Goal: Register for event/course

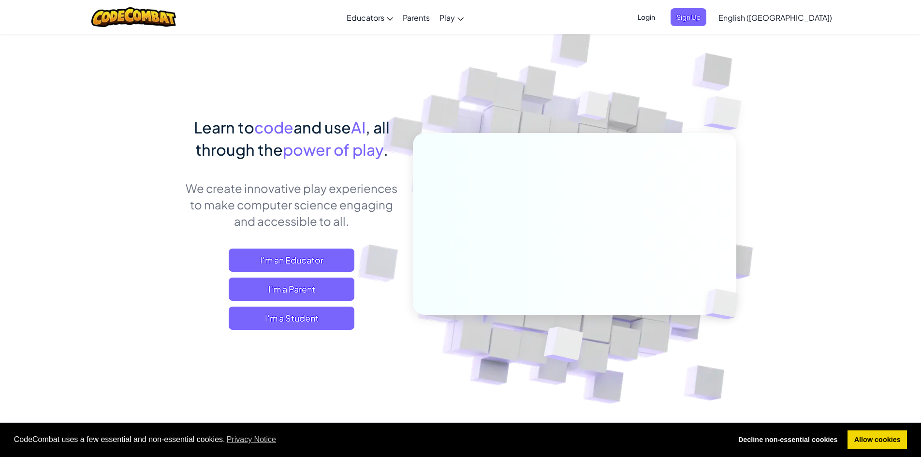
click at [661, 21] on span "Login" at bounding box center [646, 17] width 29 height 18
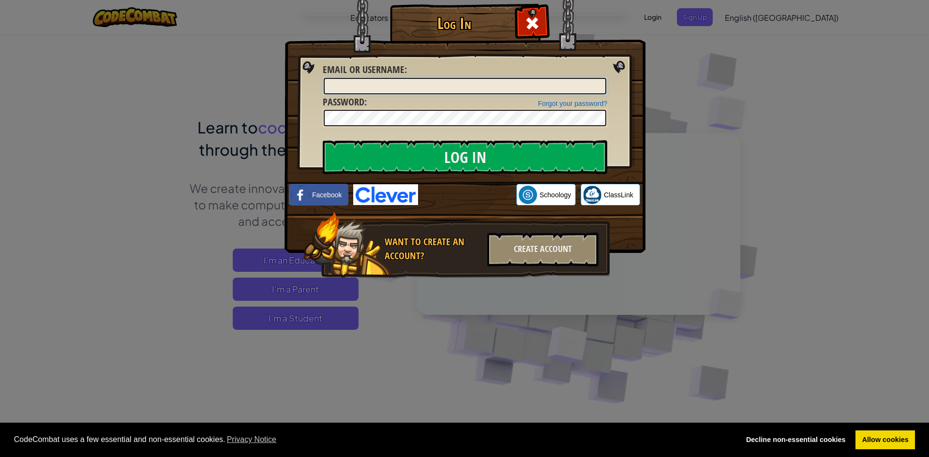
click at [502, 93] on input "Email or Username :" at bounding box center [465, 86] width 282 height 16
click at [533, 13] on div at bounding box center [531, 22] width 30 height 30
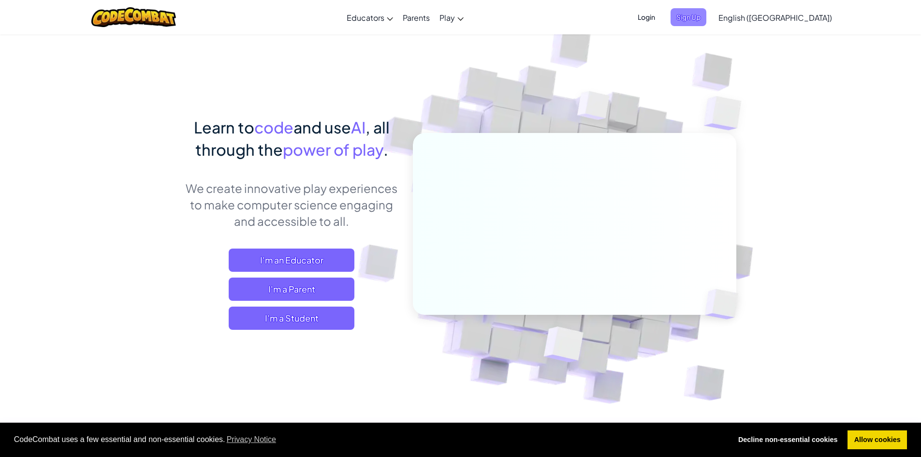
click at [707, 11] on span "Sign Up" at bounding box center [689, 17] width 36 height 18
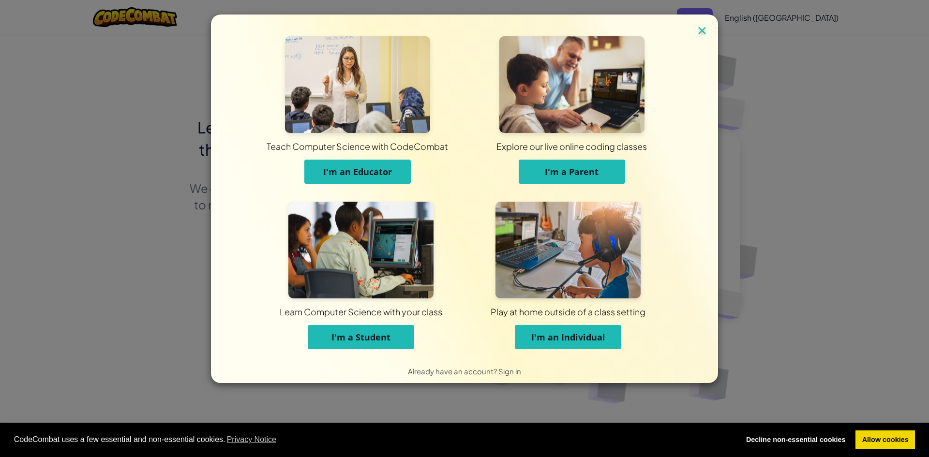
click at [703, 34] on img at bounding box center [701, 31] width 13 height 15
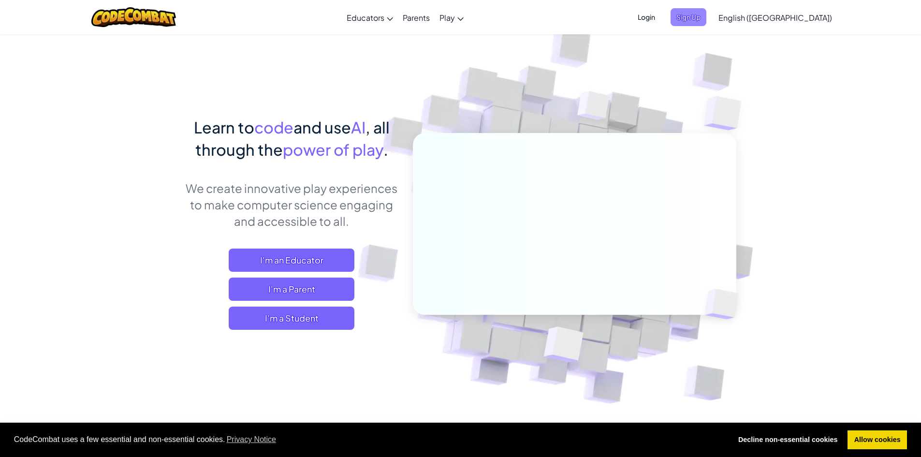
click at [707, 11] on span "Sign Up" at bounding box center [689, 17] width 36 height 18
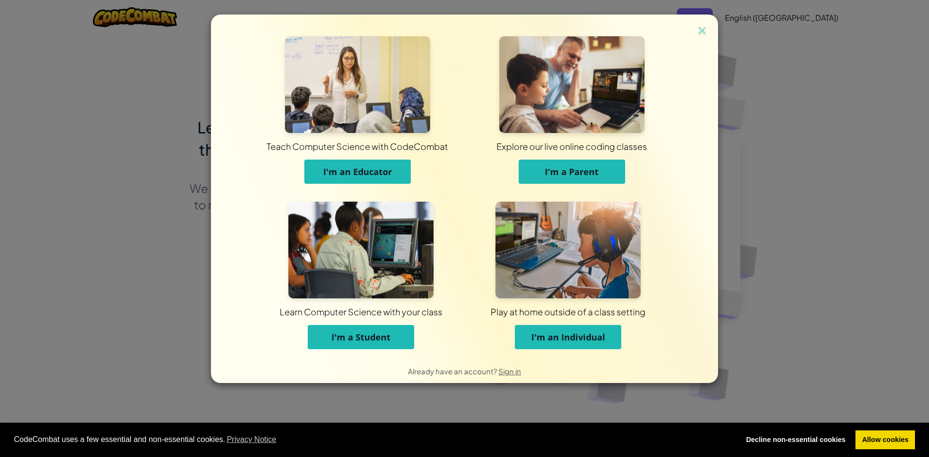
click at [353, 333] on span "I'm a Student" at bounding box center [360, 337] width 59 height 12
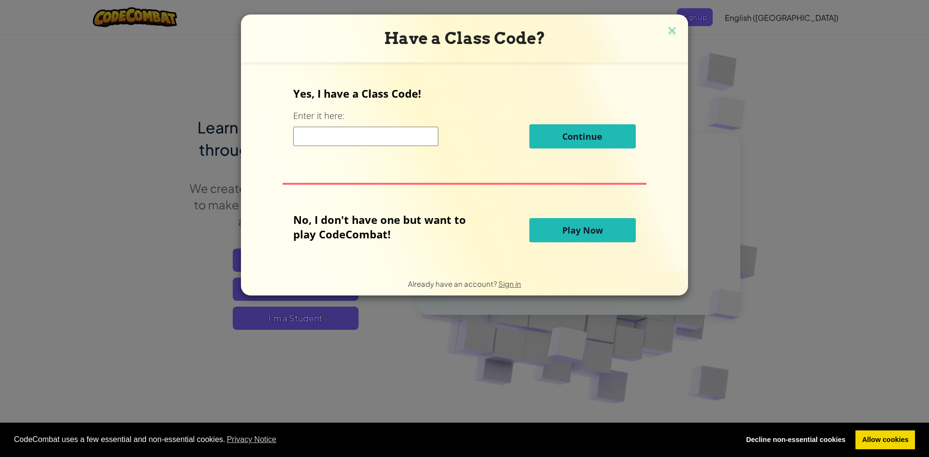
click at [376, 130] on input at bounding box center [365, 136] width 145 height 19
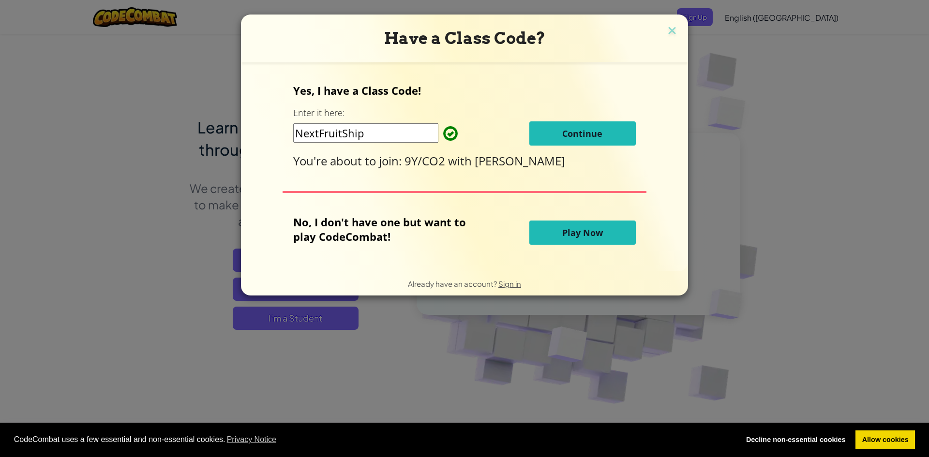
type input "NextFruitShip"
click at [549, 133] on button "Continue" at bounding box center [582, 133] width 106 height 24
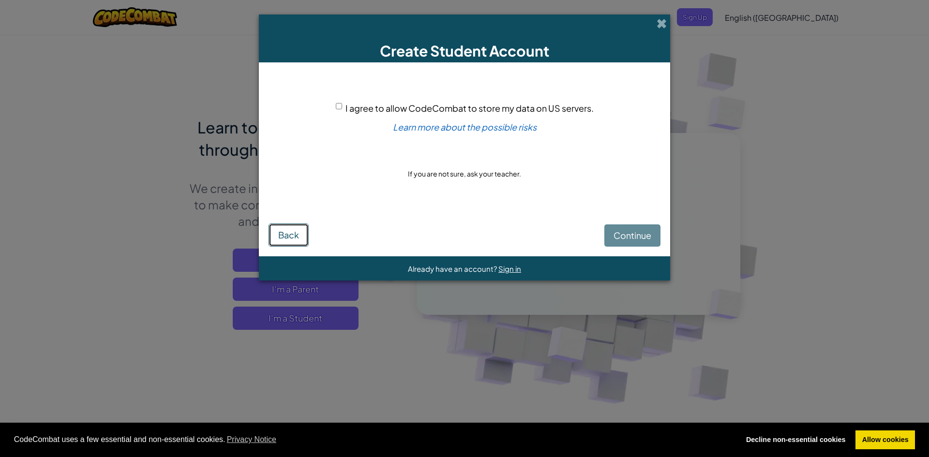
click at [280, 233] on span "Back" at bounding box center [288, 234] width 21 height 11
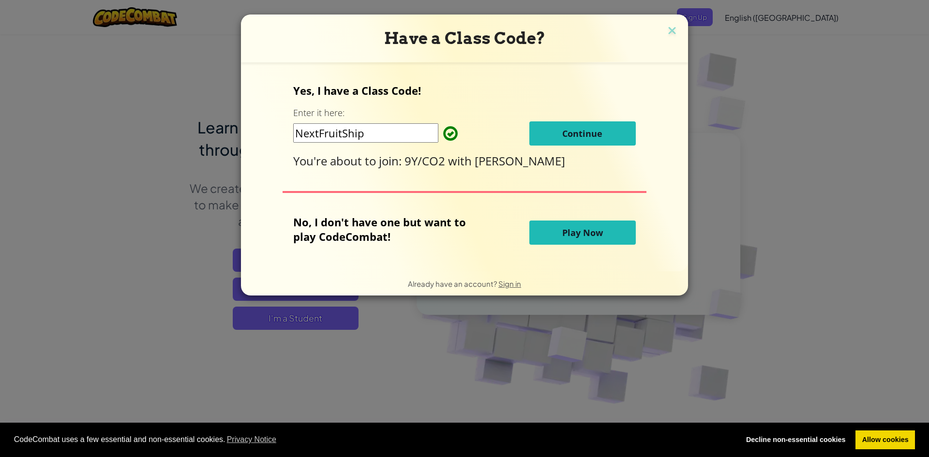
click at [621, 237] on button "Play Now" at bounding box center [582, 233] width 106 height 24
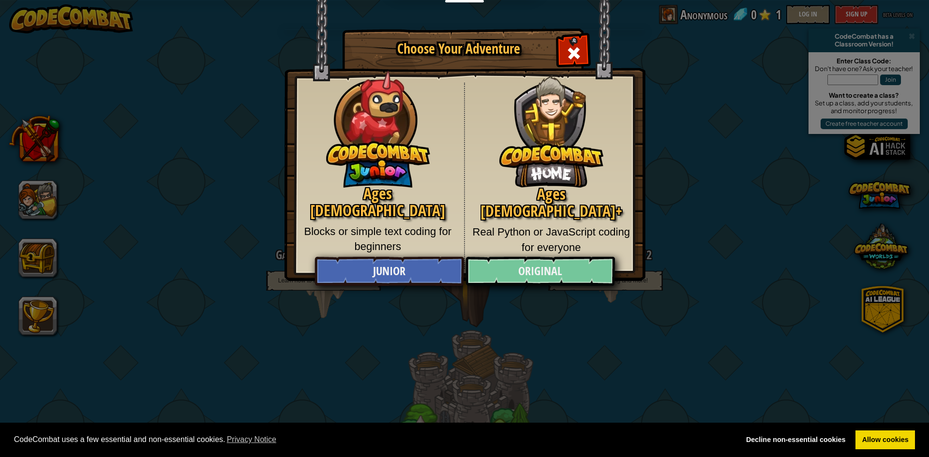
drag, startPoint x: 535, startPoint y: 254, endPoint x: 538, endPoint y: 265, distance: 11.0
click at [536, 254] on div "Ages [DEMOGRAPHIC_DATA]+ Real Python or JavaScript coding for everyone" at bounding box center [551, 176] width 173 height 186
click at [538, 265] on link "Original" at bounding box center [539, 271] width 149 height 29
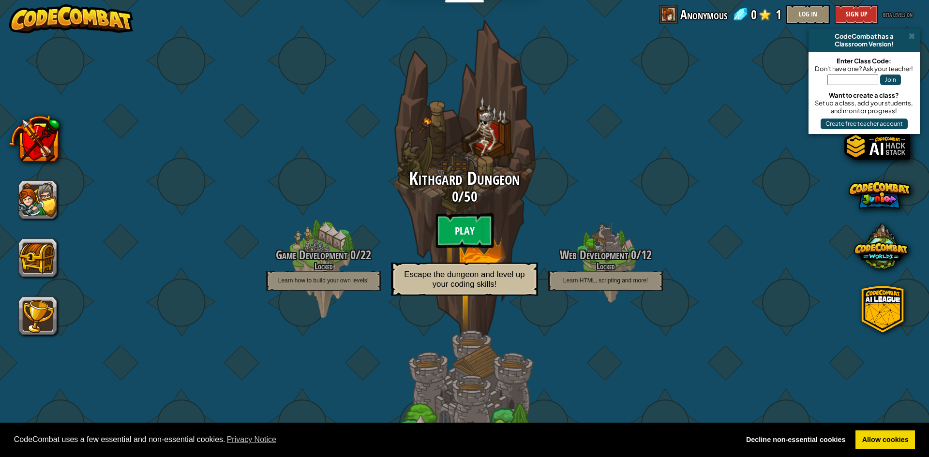
click at [482, 225] on btn "Play" at bounding box center [464, 230] width 58 height 35
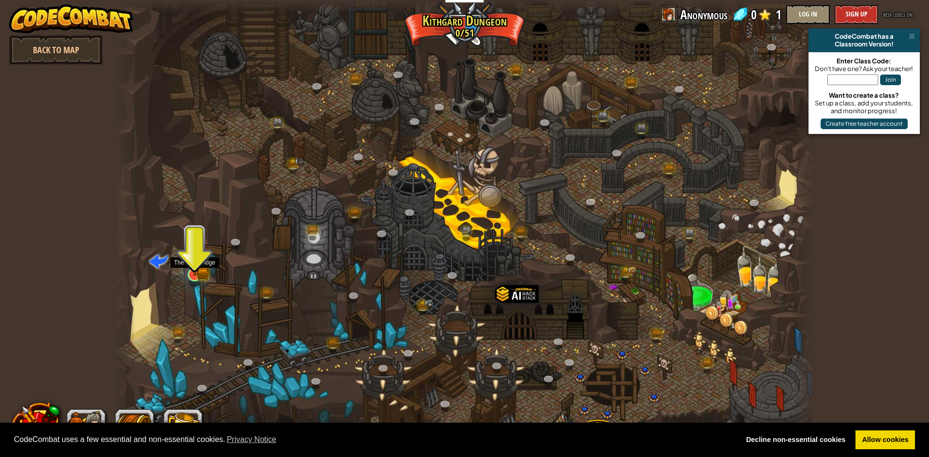
click at [203, 272] on img at bounding box center [194, 256] width 19 height 42
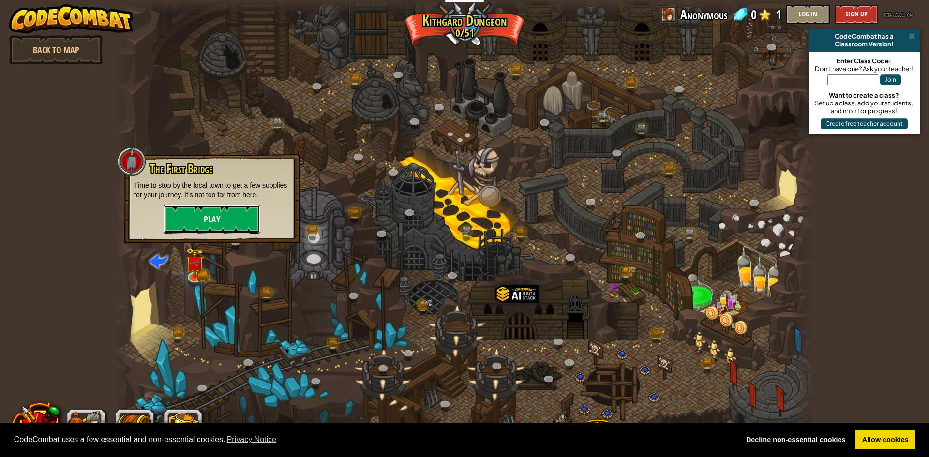
click at [245, 216] on button "Play" at bounding box center [211, 219] width 97 height 29
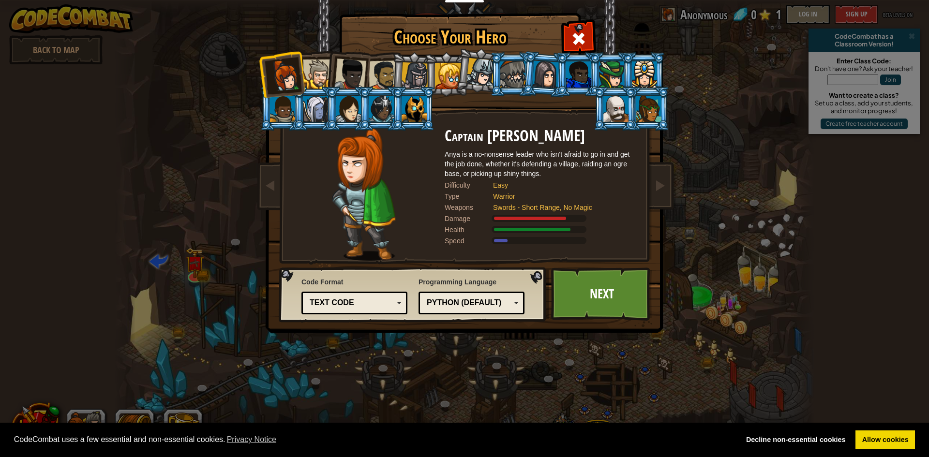
click at [316, 69] on div at bounding box center [317, 73] width 29 height 29
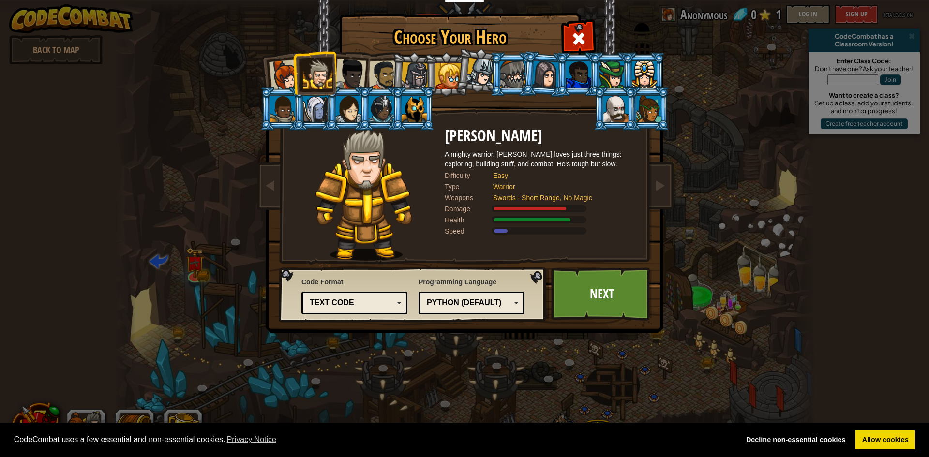
click at [354, 61] on div at bounding box center [350, 75] width 32 height 32
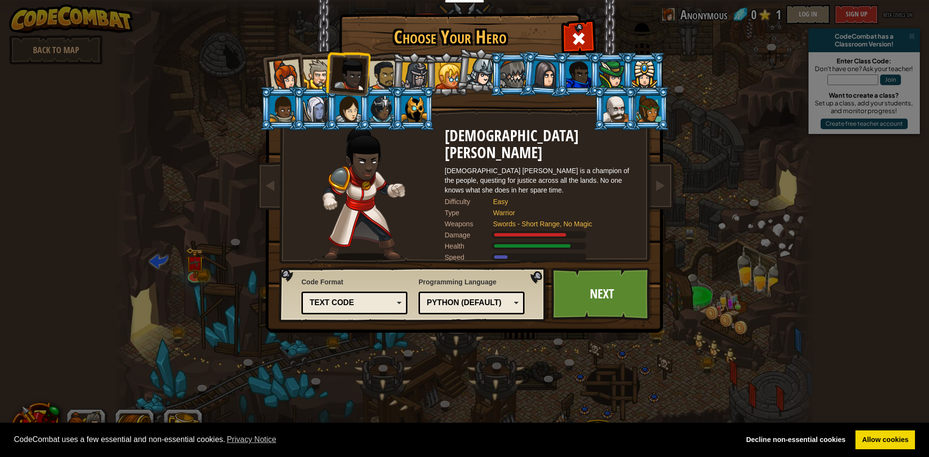
click at [542, 73] on div at bounding box center [545, 74] width 27 height 28
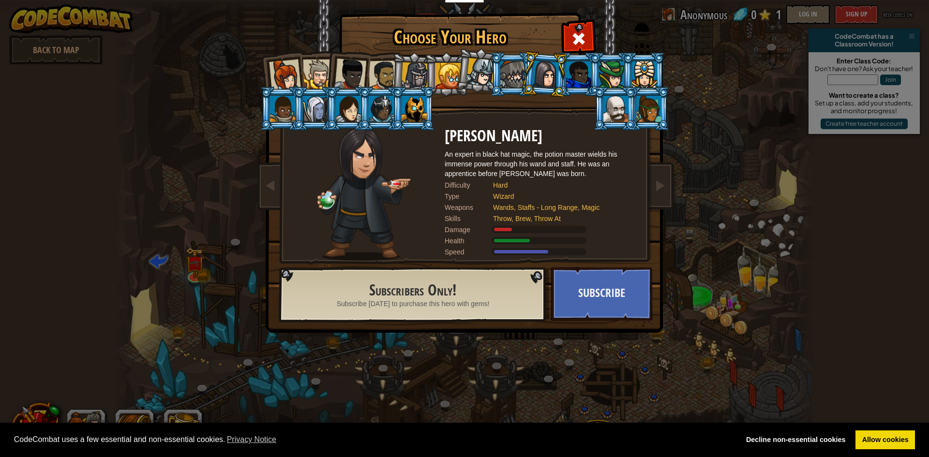
click at [314, 72] on div at bounding box center [317, 73] width 29 height 29
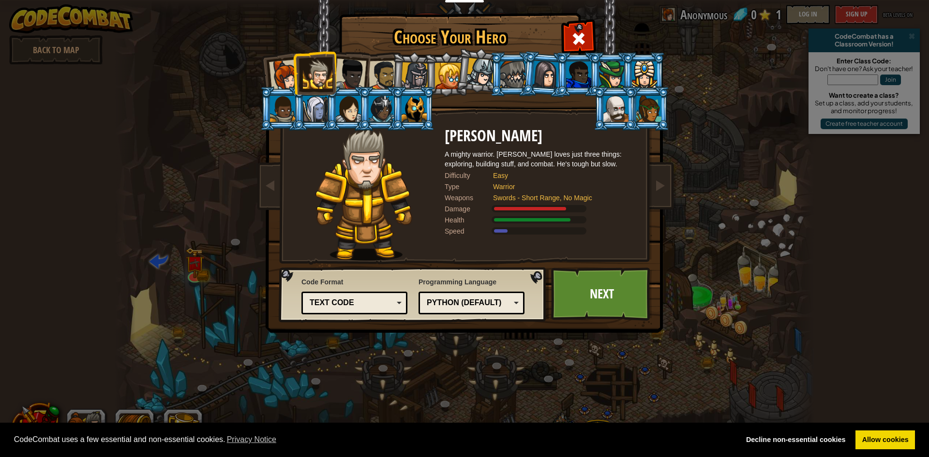
click at [357, 78] on div at bounding box center [350, 75] width 32 height 32
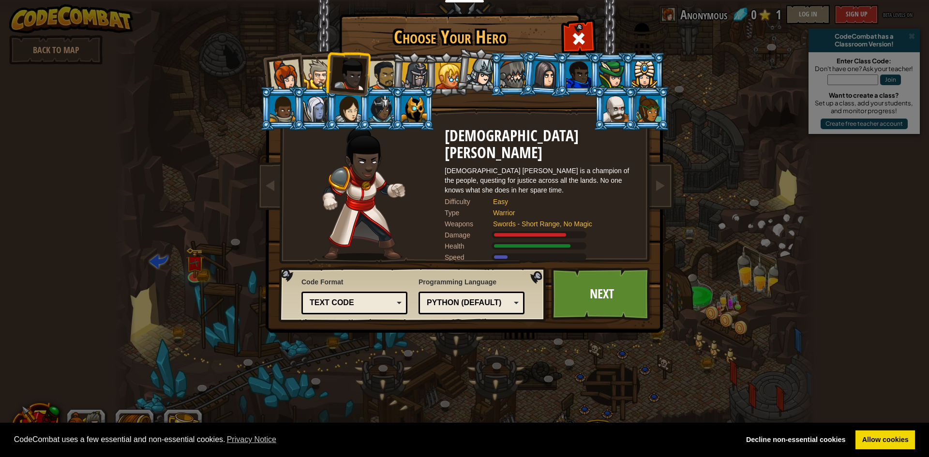
drag, startPoint x: 399, startPoint y: 82, endPoint x: 363, endPoint y: 117, distance: 50.3
click at [363, 52] on ol at bounding box center [464, 52] width 399 height 0
click at [338, 111] on div at bounding box center [348, 109] width 25 height 26
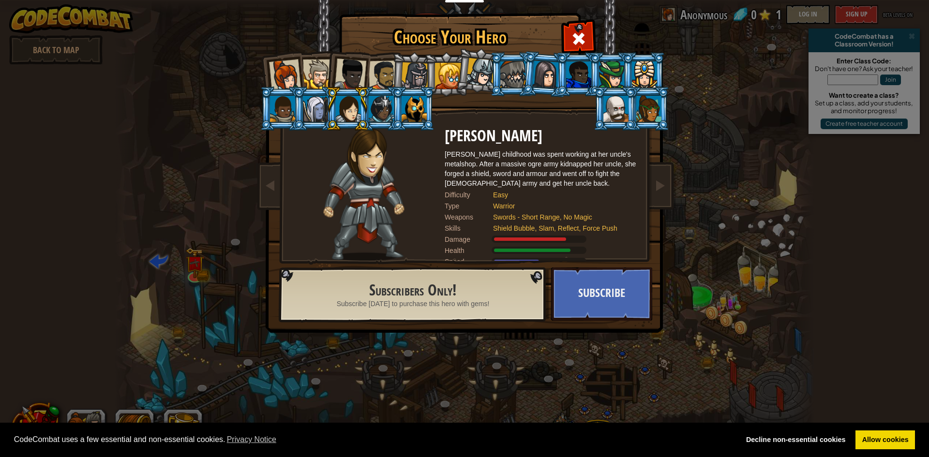
click at [661, 113] on div at bounding box center [648, 109] width 25 height 26
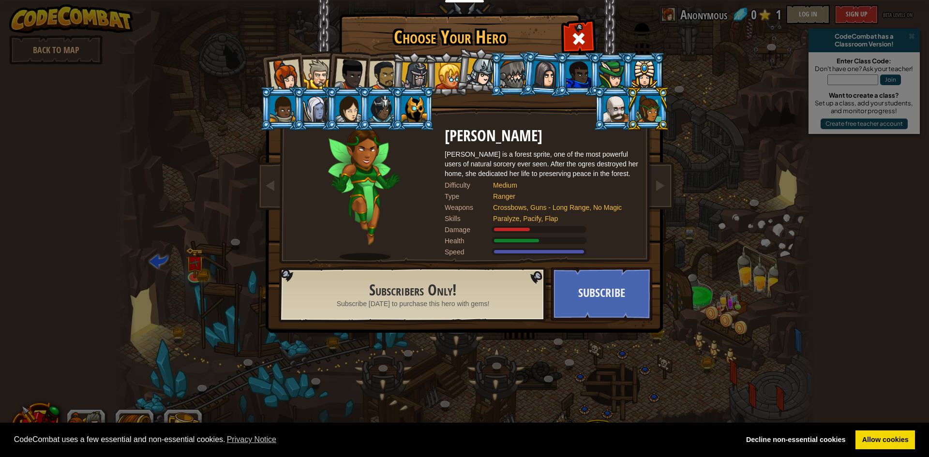
click at [313, 95] on li at bounding box center [315, 109] width 44 height 44
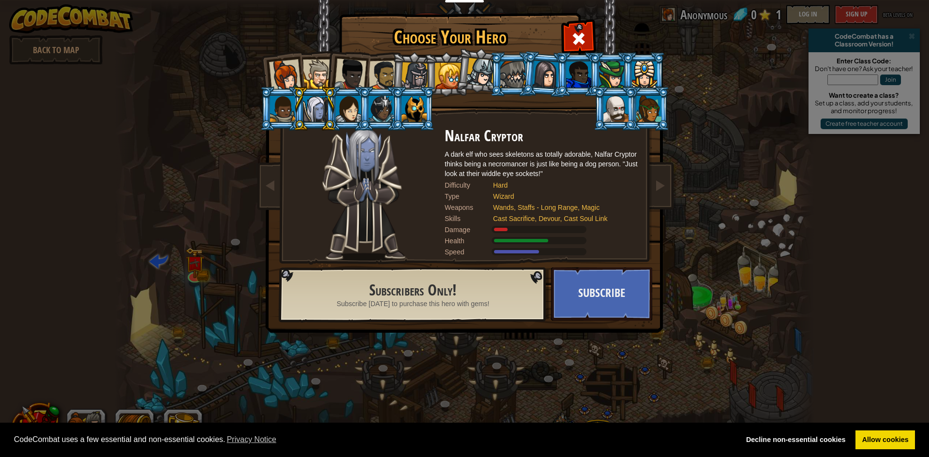
click at [282, 110] on div at bounding box center [282, 109] width 25 height 26
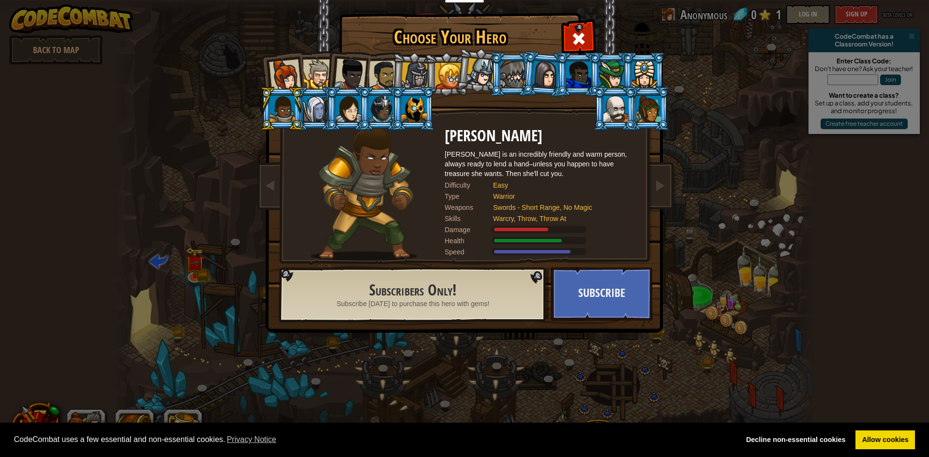
click at [654, 107] on div at bounding box center [648, 109] width 25 height 26
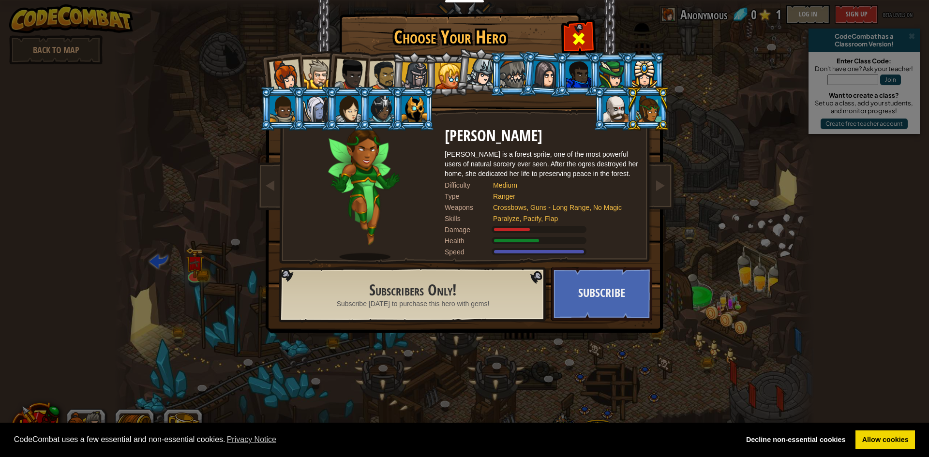
click at [583, 32] on span at bounding box center [578, 38] width 15 height 15
